Goal: Find specific page/section: Find specific page/section

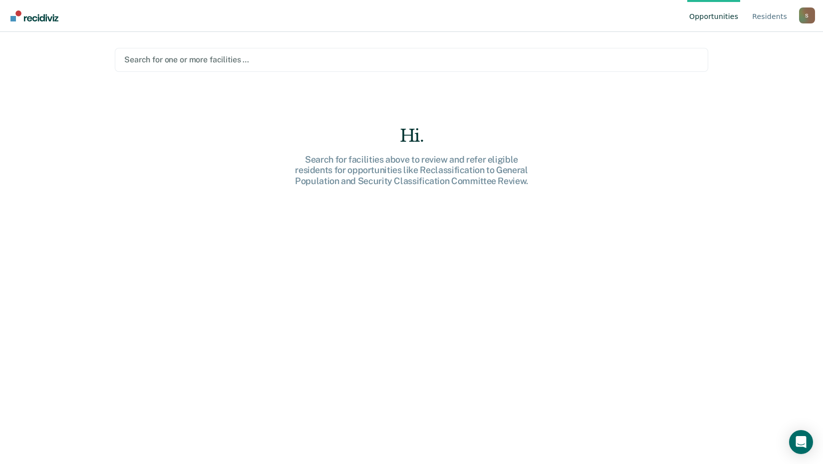
click at [244, 58] on div at bounding box center [411, 59] width 574 height 11
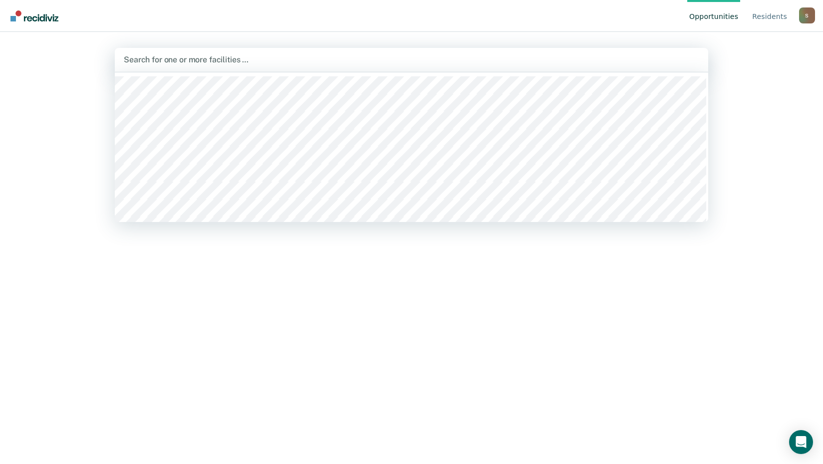
type input "W"
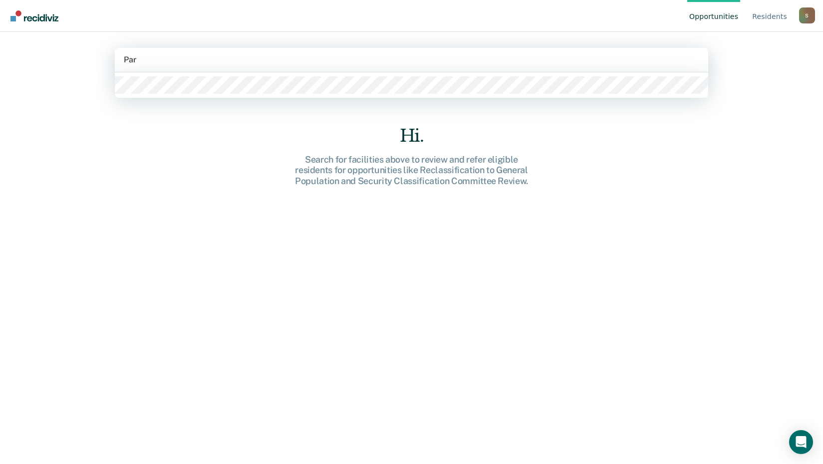
type input "Parn"
type input "Cotton"
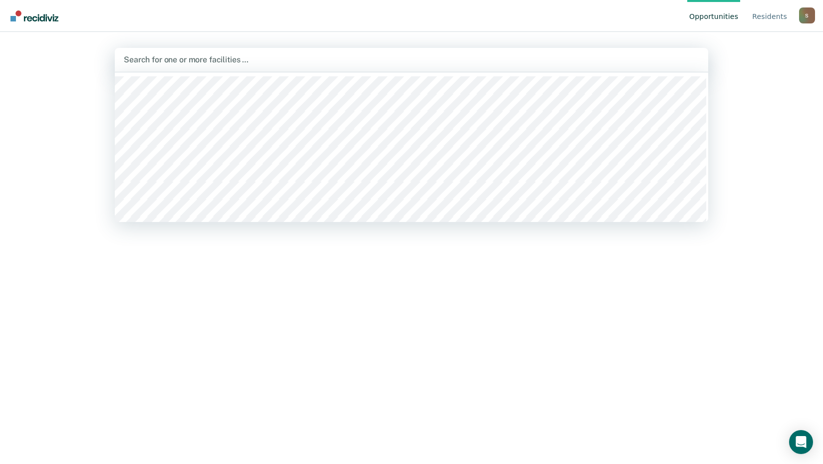
click at [279, 59] on div at bounding box center [411, 59] width 575 height 11
click at [607, 287] on div "Hi. Search for facilities above to review and refer eligible residents for oppo…" at bounding box center [411, 302] width 593 height 352
